Goal: Information Seeking & Learning: Learn about a topic

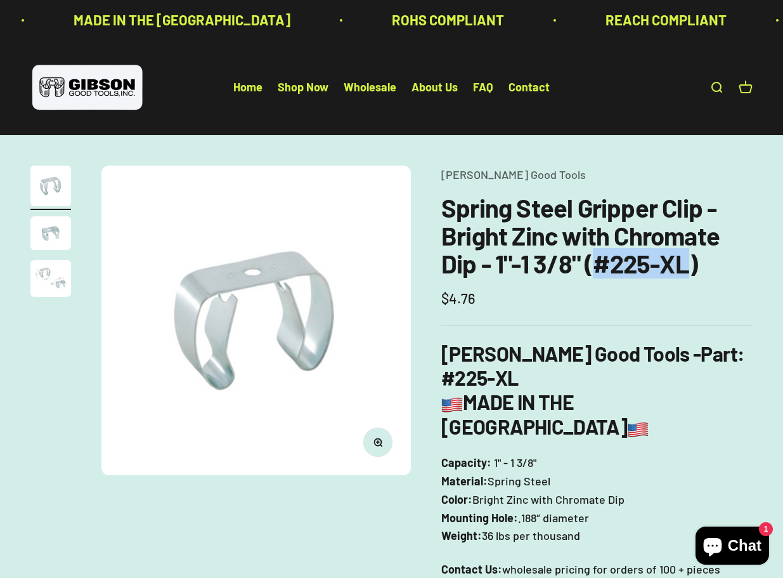
drag, startPoint x: 692, startPoint y: 266, endPoint x: 593, endPoint y: 273, distance: 98.5
click at [593, 273] on h1 "Spring Steel Gripper Clip - Bright Zinc with Chromate Dip - 1"-1 3/8" (#225-XL)" at bounding box center [596, 235] width 311 height 84
copy h1 "#225-XL"
click at [299, 91] on link "Shop Now" at bounding box center [303, 88] width 51 height 14
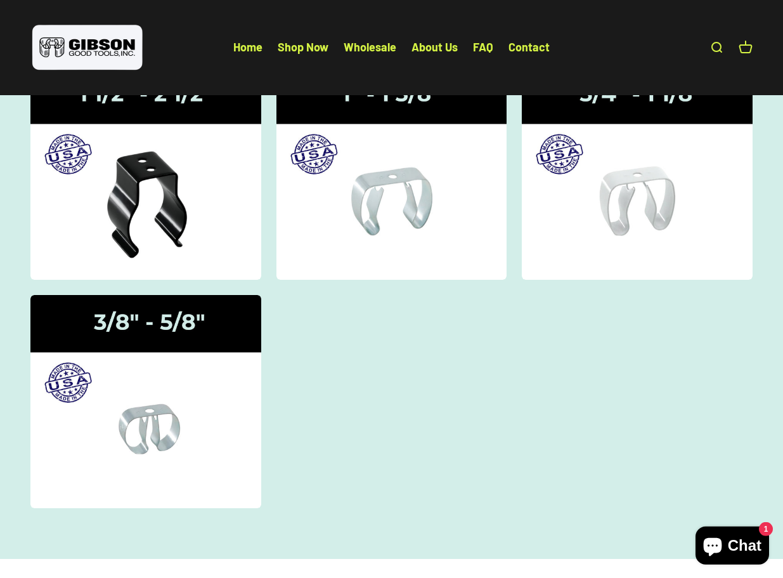
scroll to position [194, 0]
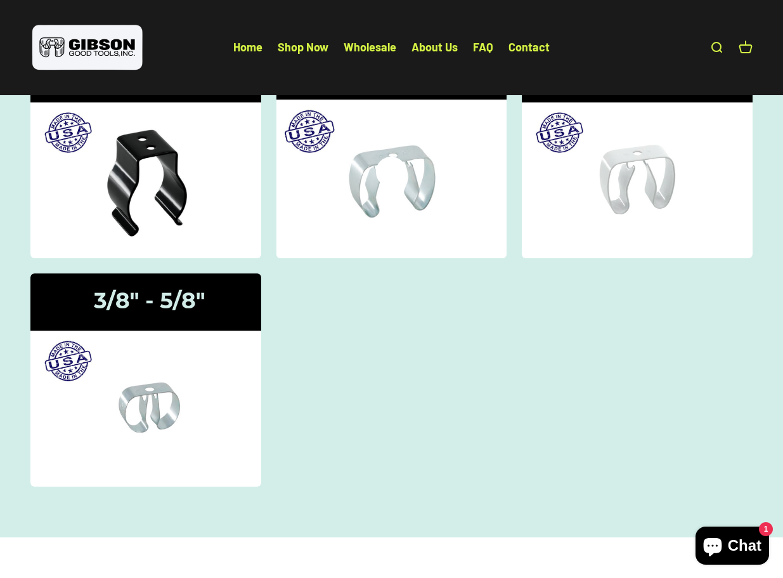
click at [380, 209] on img at bounding box center [391, 152] width 244 height 226
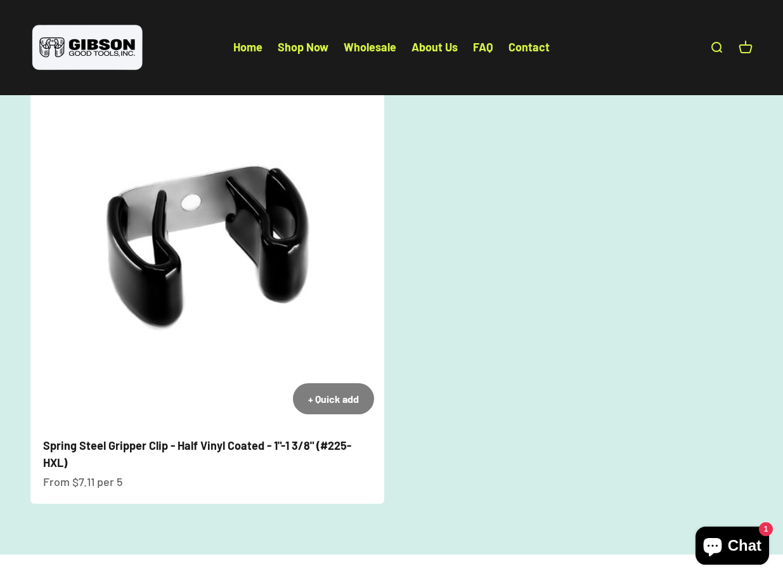
scroll to position [582, 0]
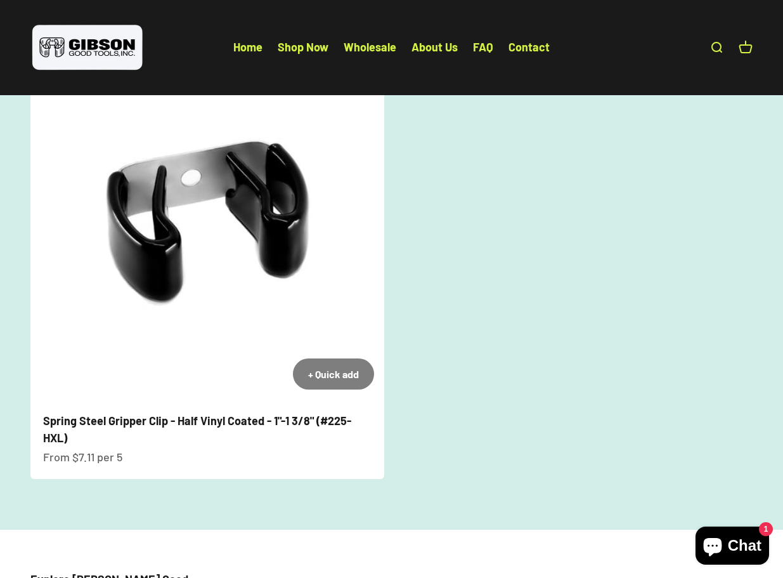
click at [332, 262] on img at bounding box center [207, 223] width 354 height 354
